Goal: Find specific page/section: Find specific page/section

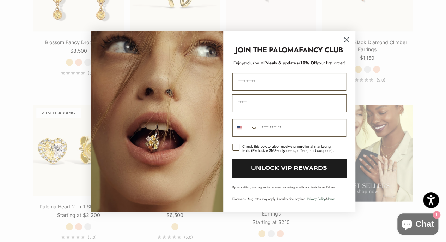
scroll to position [889, 0]
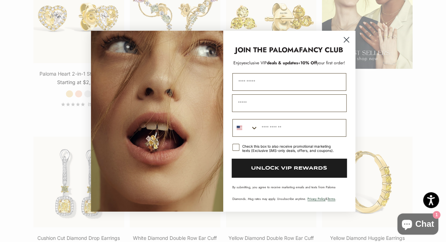
click at [349, 38] on circle "Close dialog" at bounding box center [347, 40] width 12 height 12
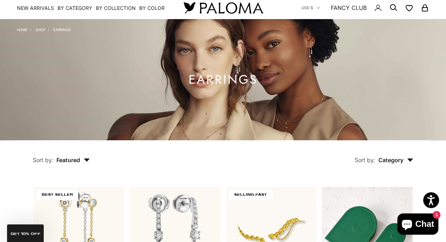
scroll to position [14, 0]
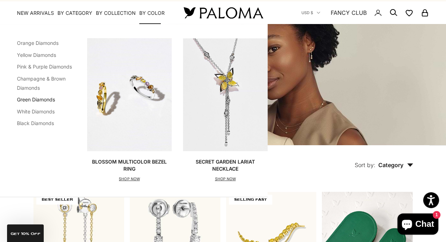
click at [49, 99] on link "Green Diamonds" at bounding box center [36, 99] width 38 height 6
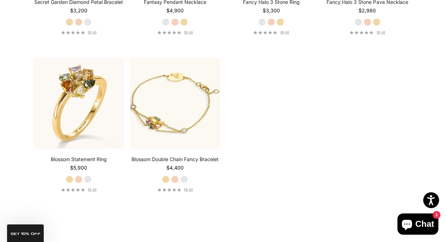
scroll to position [791, 0]
